Goal: Navigation & Orientation: Find specific page/section

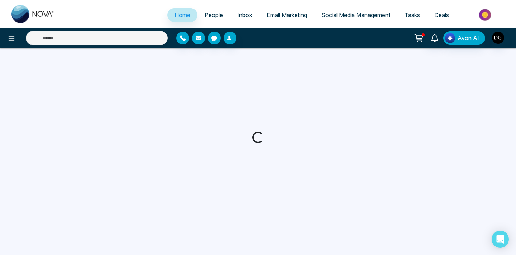
select select "*"
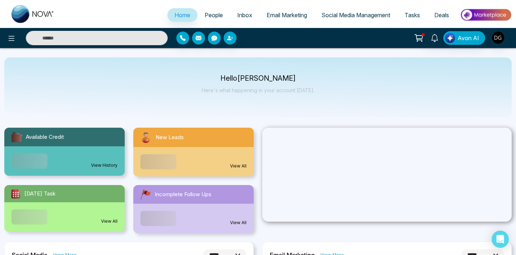
click at [211, 14] on span "People" at bounding box center [213, 14] width 18 height 7
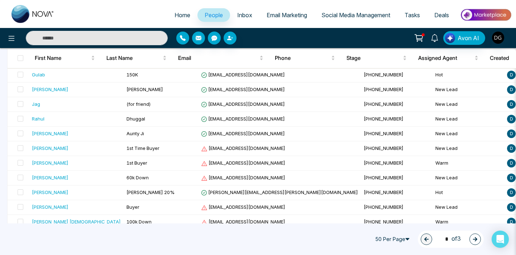
scroll to position [244, 0]
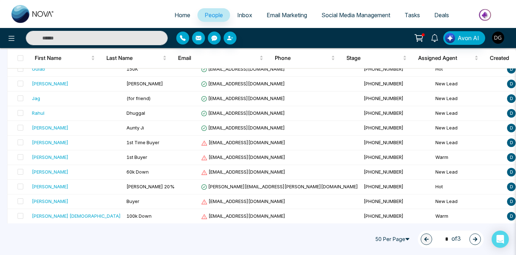
click at [177, 14] on span "Home" at bounding box center [182, 14] width 16 height 7
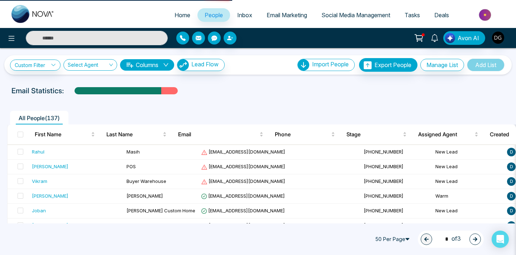
select select "*"
